Goal: Task Accomplishment & Management: Manage account settings

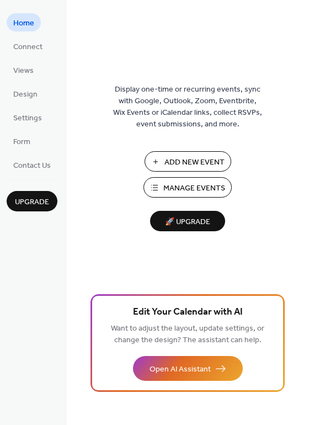
click at [197, 189] on span "Manage Events" at bounding box center [194, 189] width 62 height 12
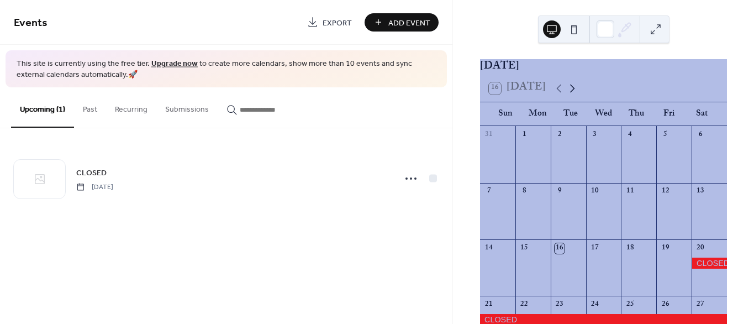
click at [573, 95] on icon at bounding box center [571, 88] width 13 height 13
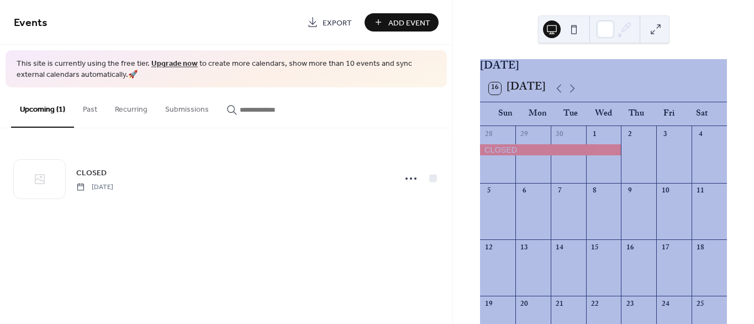
click at [87, 105] on button "Past" at bounding box center [90, 106] width 32 height 39
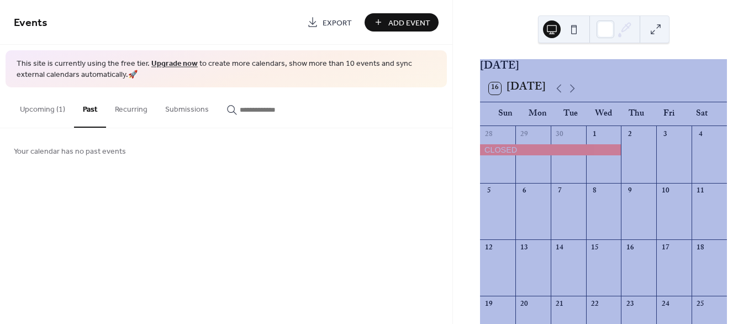
click at [45, 111] on button "Upcoming (1)" at bounding box center [42, 106] width 63 height 39
